Goal: Task Accomplishment & Management: Use online tool/utility

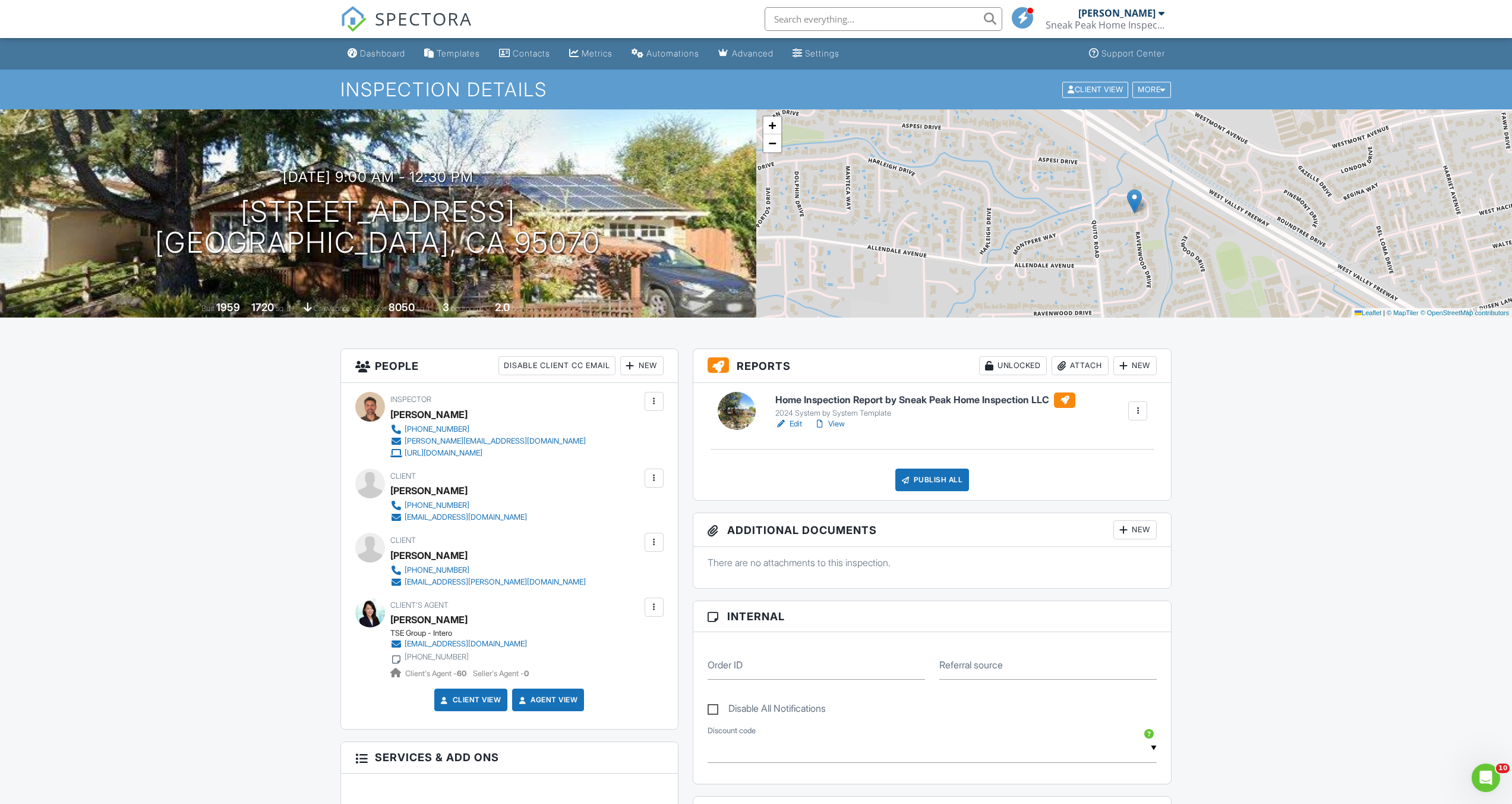
click at [775, 425] on link "View" at bounding box center [829, 424] width 31 height 12
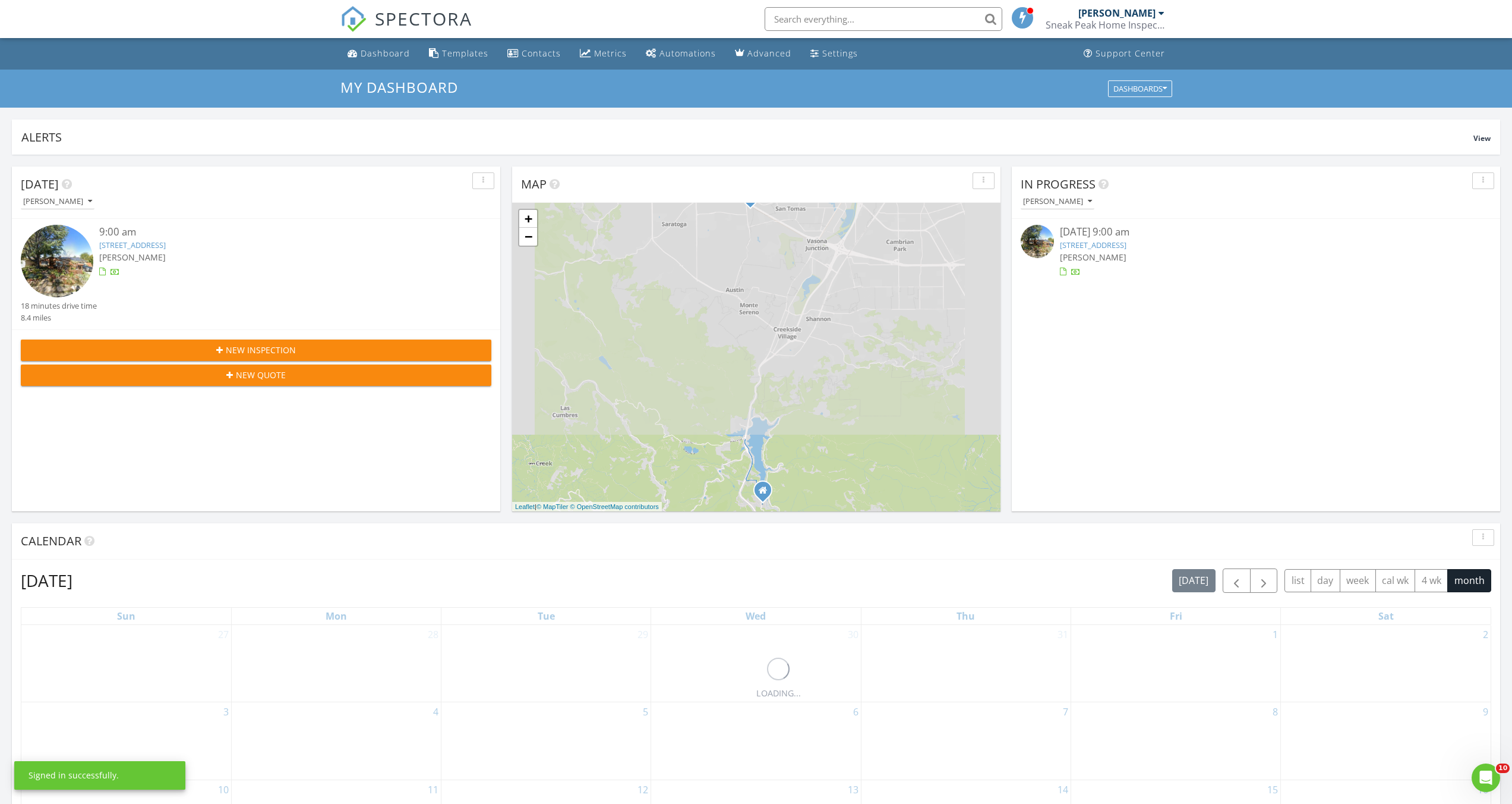
scroll to position [381, 0]
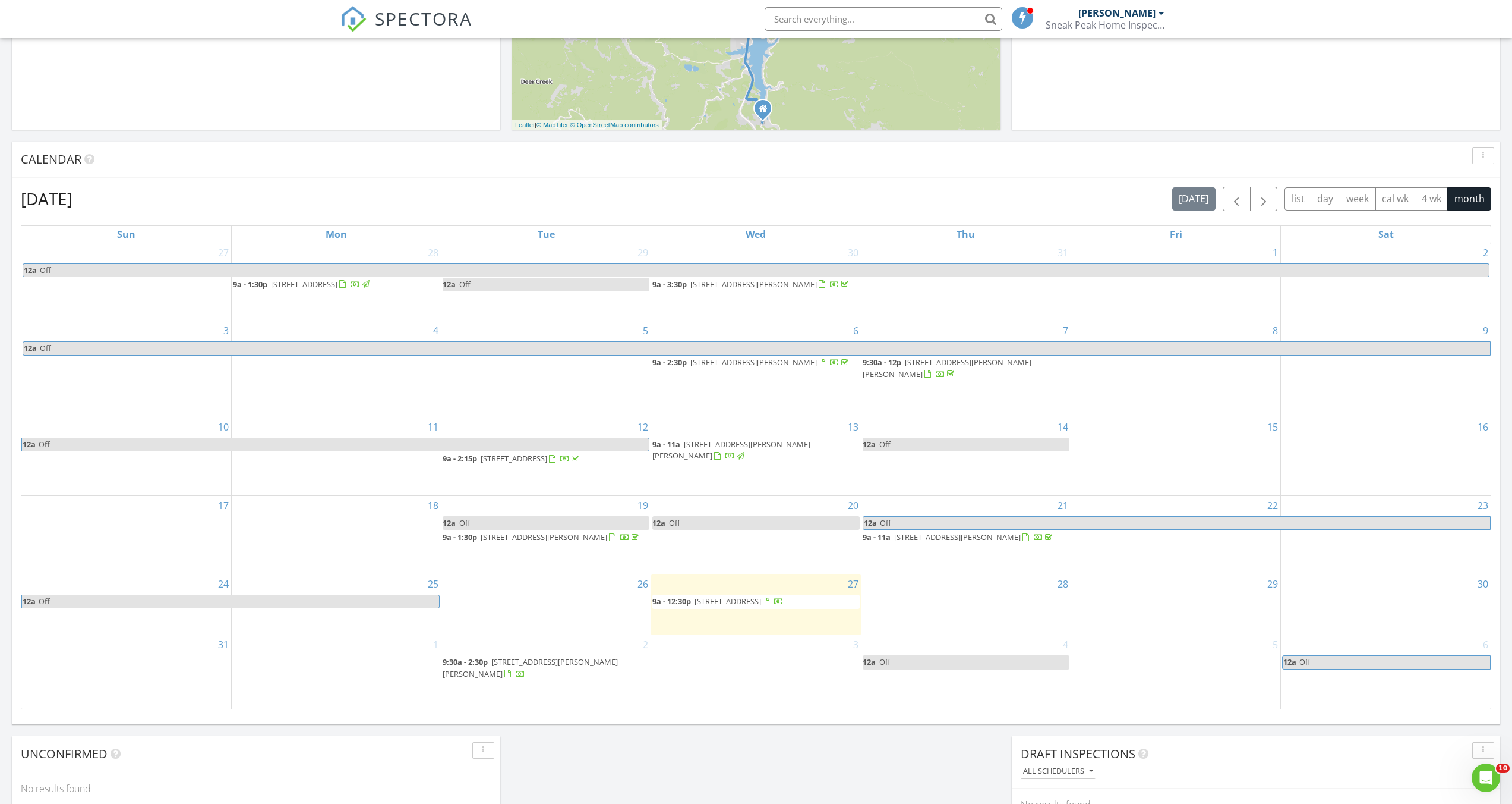
click at [964, 669] on link "12a Off" at bounding box center [966, 662] width 207 height 14
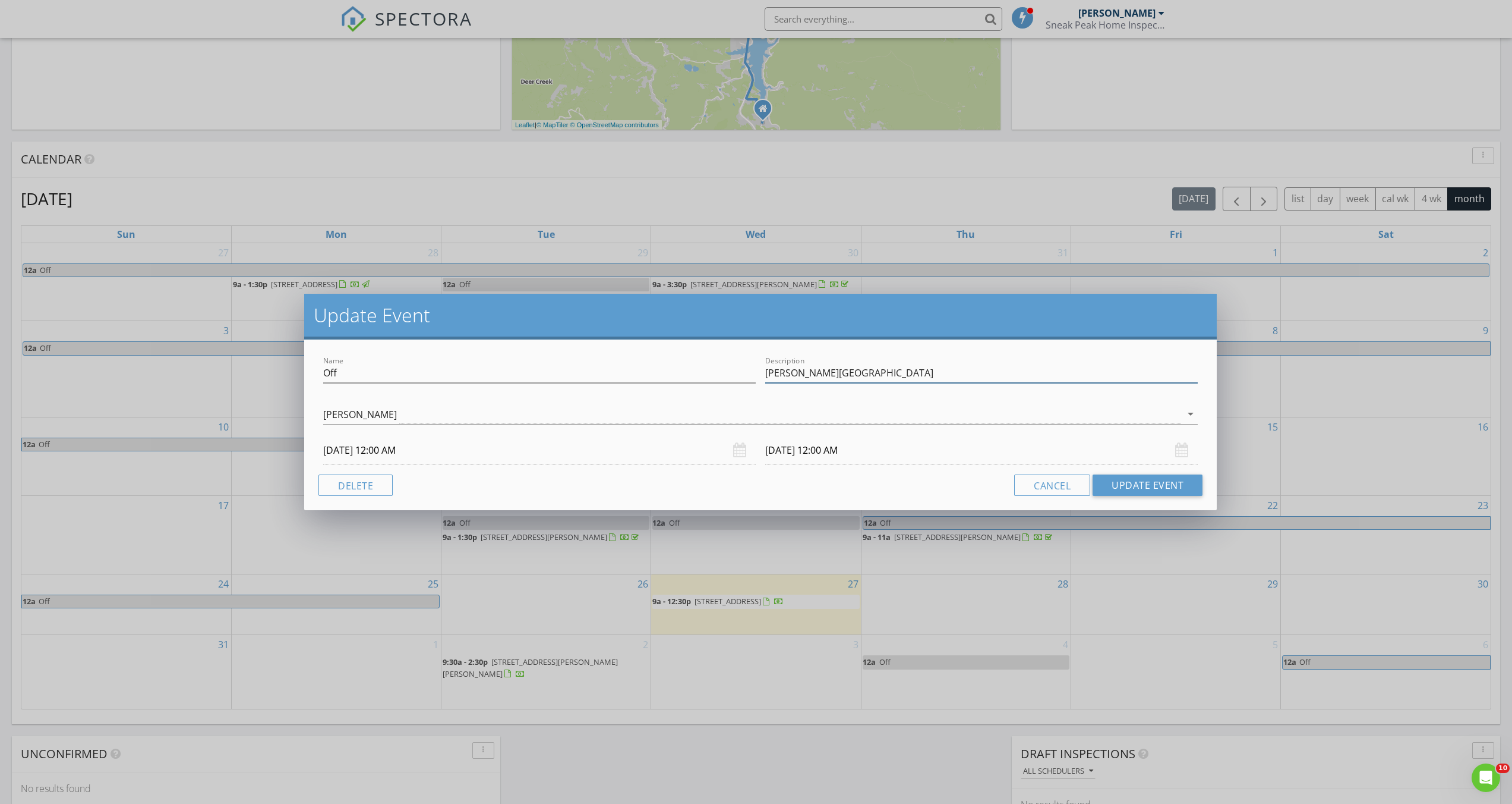
click at [833, 375] on input "[PERSON_NAME][GEOGRAPHIC_DATA]" at bounding box center [982, 373] width 433 height 20
type input "[PERSON_NAME][GEOGRAPHIC_DATA] / ROAD CLOSURE 9A-2PM"
click at [1146, 482] on button "Update Event" at bounding box center [1147, 485] width 110 height 21
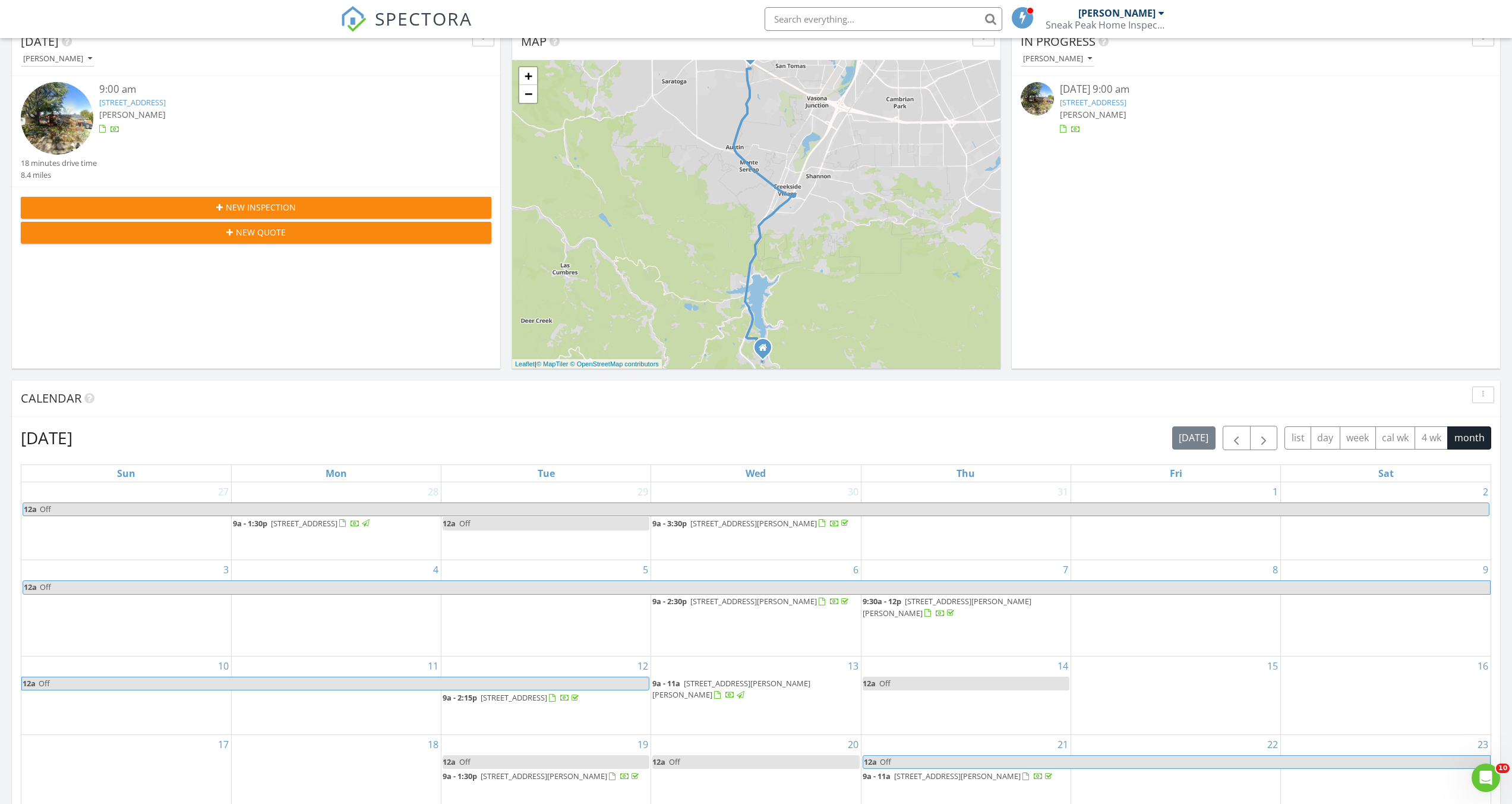
scroll to position [0, 0]
